Goal: Task Accomplishment & Management: Manage account settings

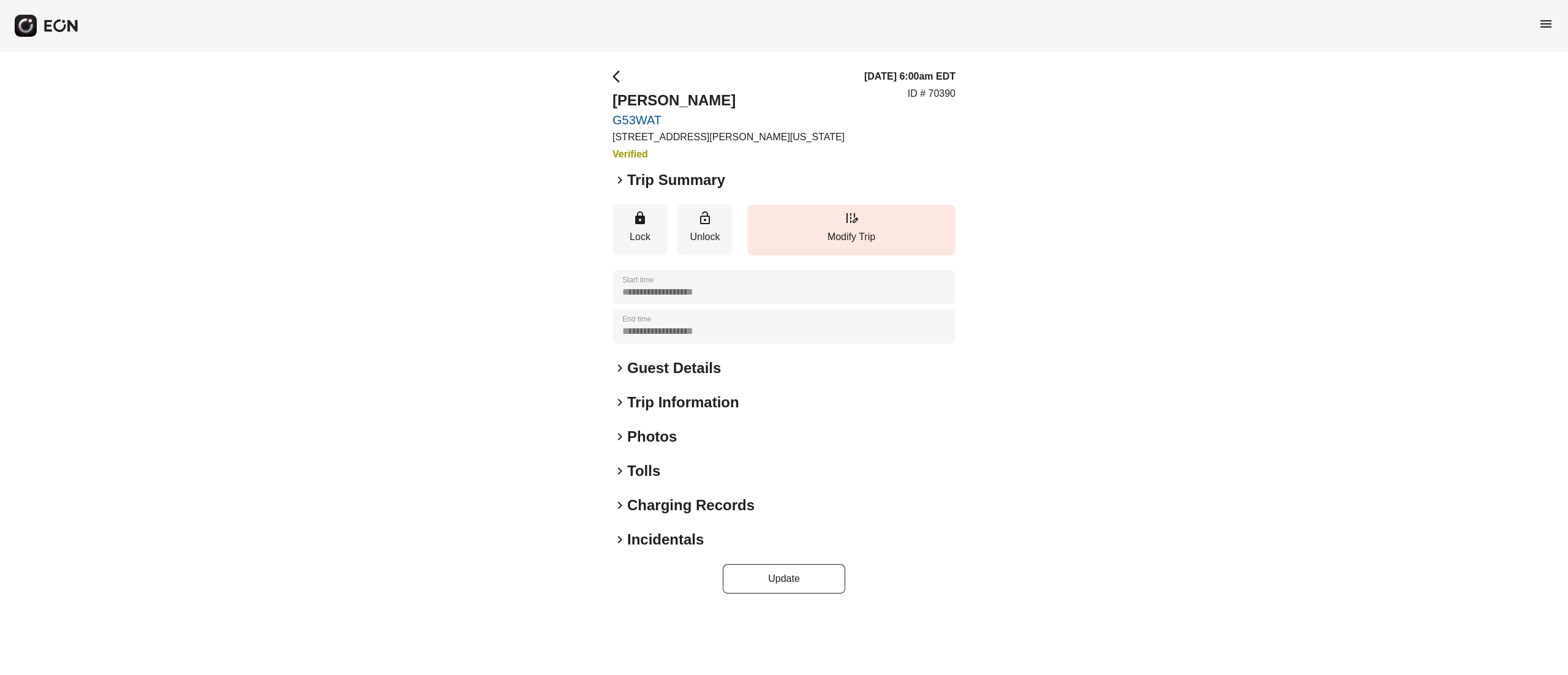
click at [647, 100] on h2 "Han Ju Ryu" at bounding box center [728, 101] width 232 height 20
copy h2 "Han Ju Ryu"
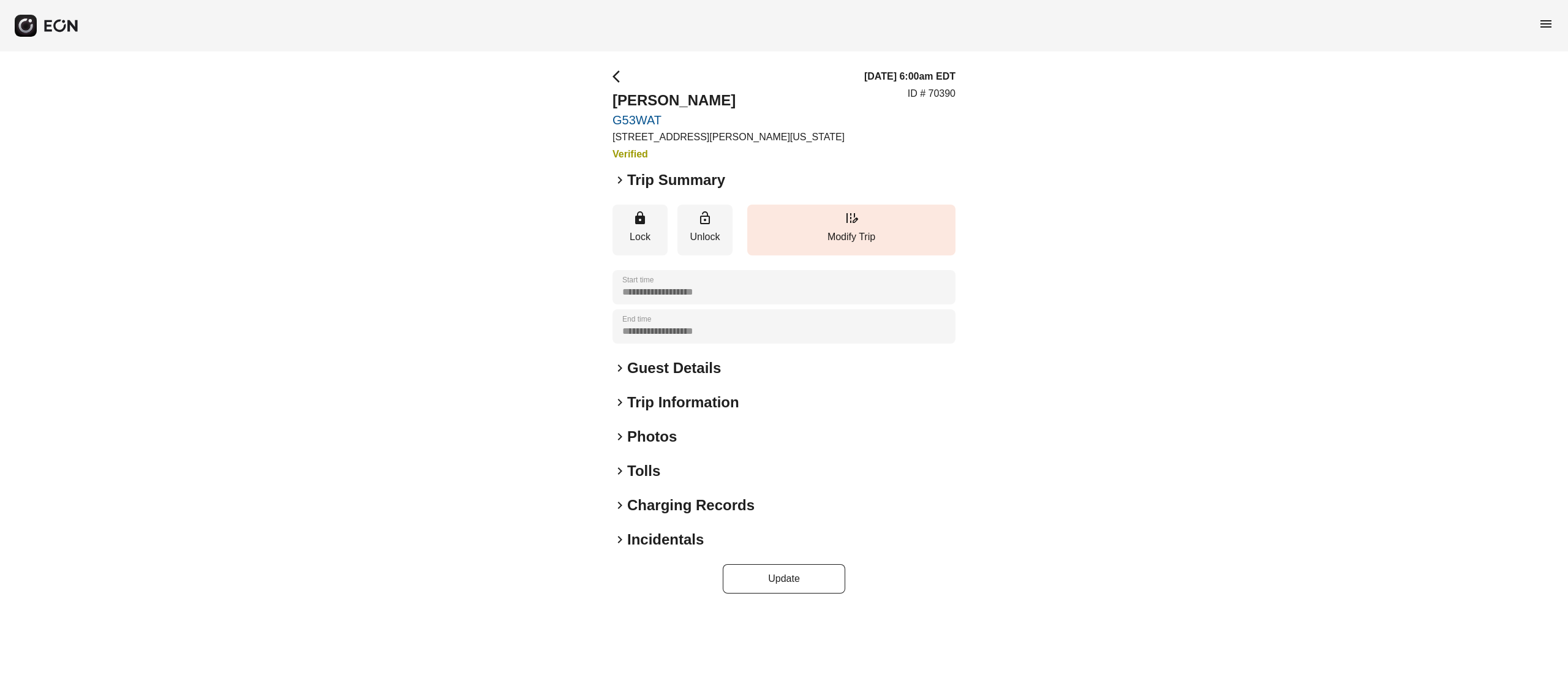
click at [954, 93] on p "ID # 70390" at bounding box center [931, 93] width 48 height 15
click at [953, 93] on p "ID # 70390" at bounding box center [931, 93] width 48 height 15
click at [954, 94] on p "ID # 70390" at bounding box center [931, 93] width 48 height 15
click at [949, 95] on p "ID # 70390" at bounding box center [931, 93] width 48 height 15
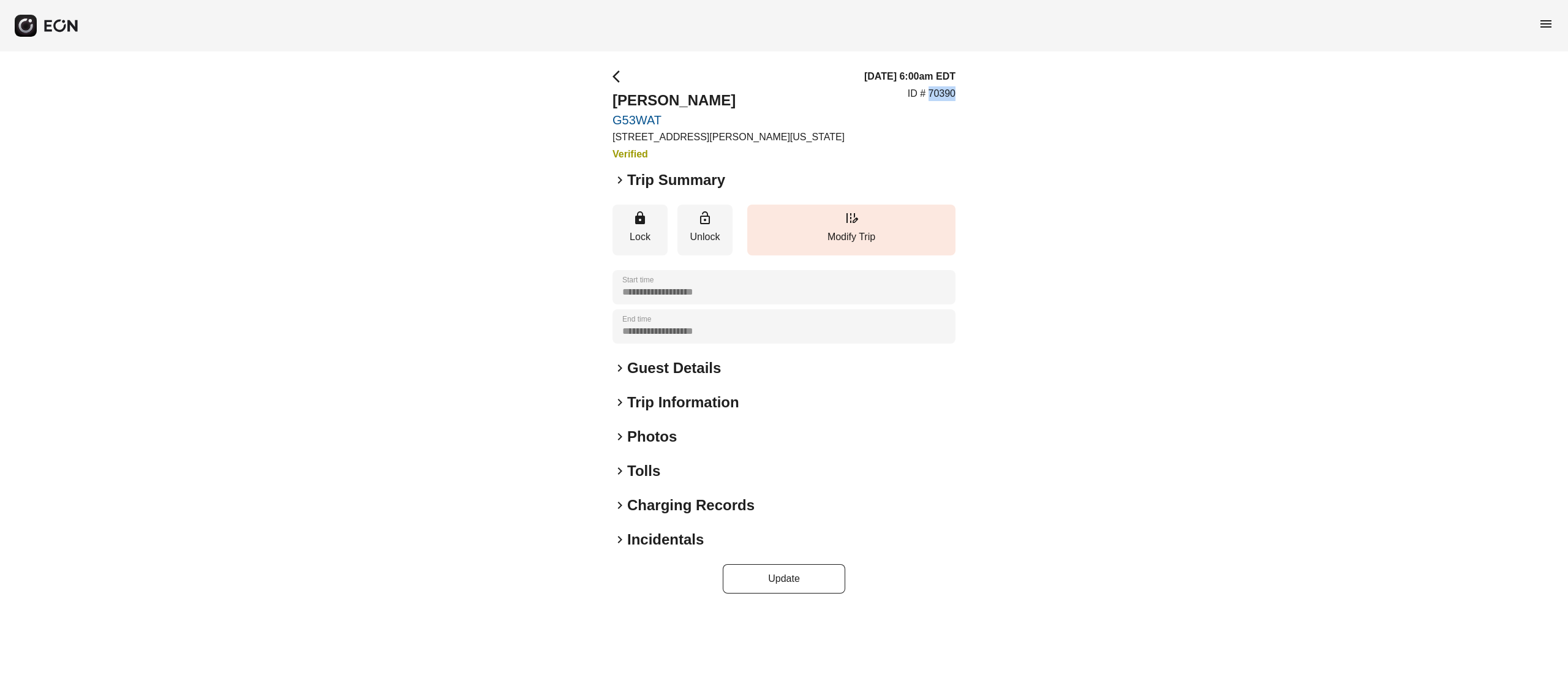
click at [949, 95] on p "ID # 70390" at bounding box center [931, 93] width 48 height 15
copy p "70390"
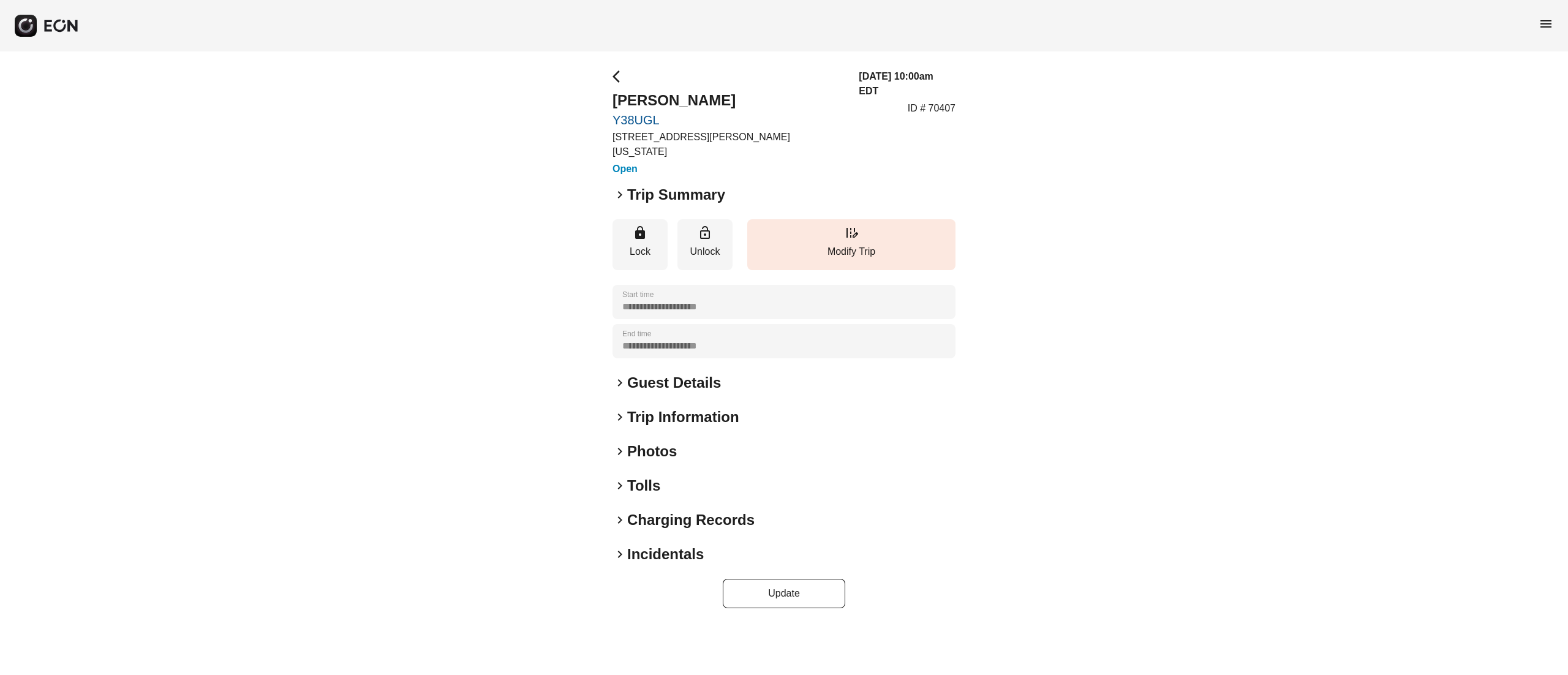
click at [649, 104] on h2 "Xavier Morel" at bounding box center [728, 101] width 232 height 20
copy h2 "Xavier Morel"
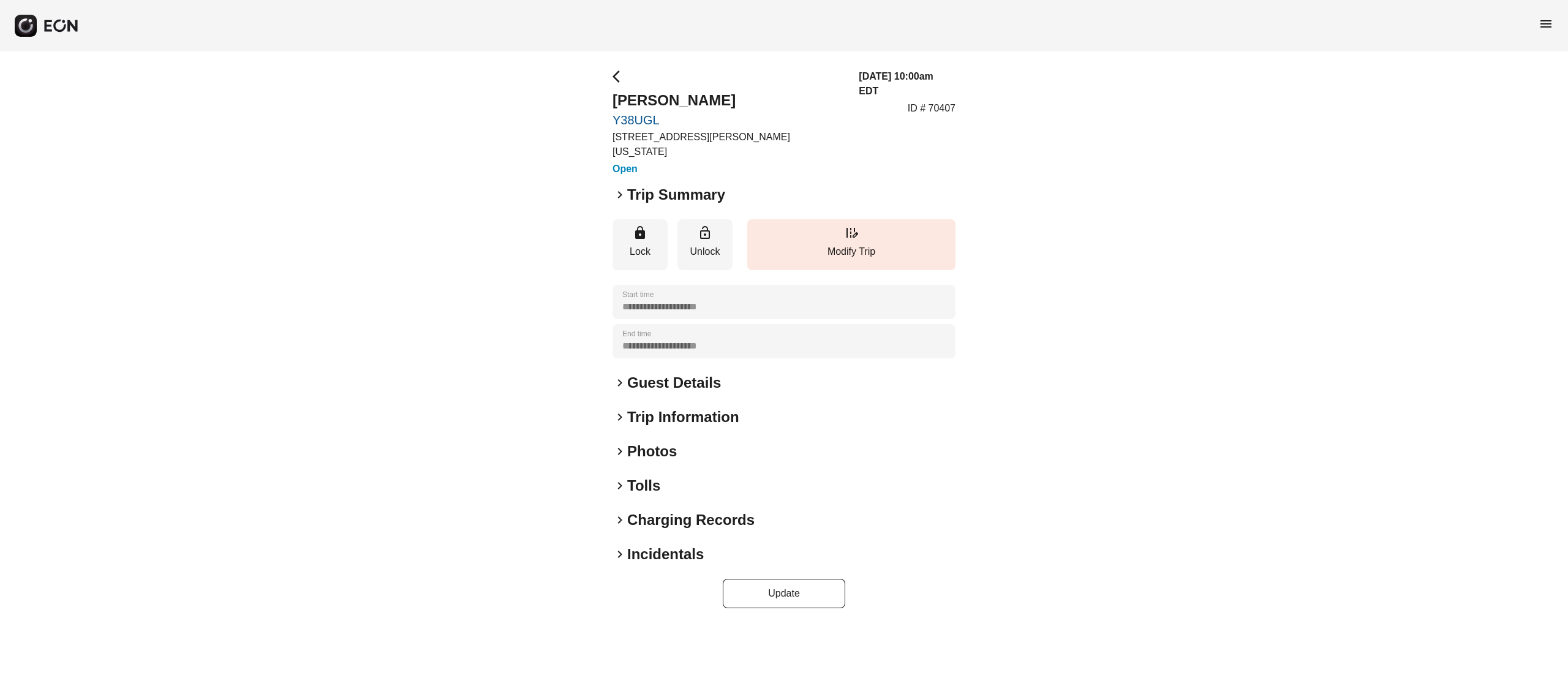
click at [941, 101] on p "ID # 70407" at bounding box center [931, 108] width 48 height 15
click at [943, 101] on p "ID # 70407" at bounding box center [931, 108] width 48 height 15
copy p "70407"
